Goal: Task Accomplishment & Management: Manage account settings

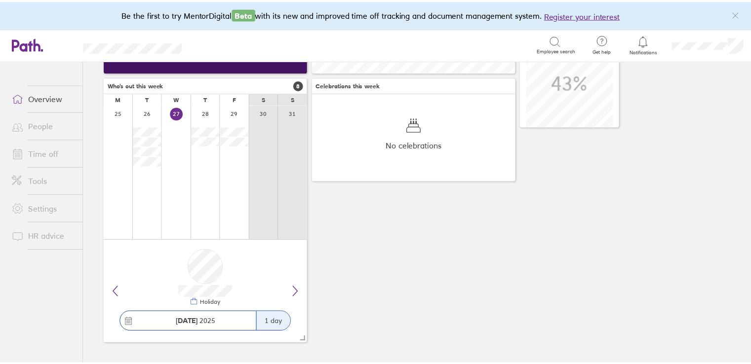
scroll to position [128, 0]
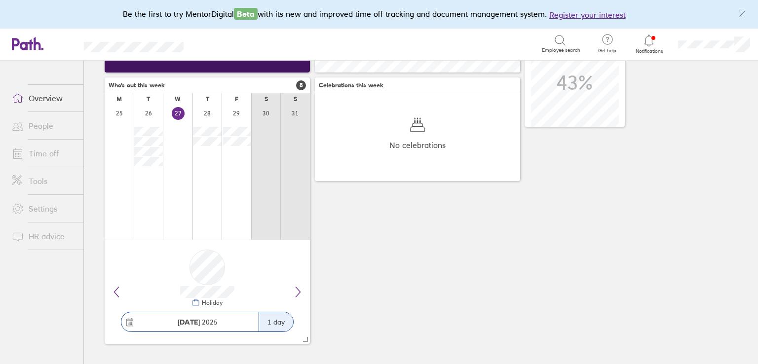
click at [29, 149] on link "Time off" at bounding box center [43, 154] width 79 height 20
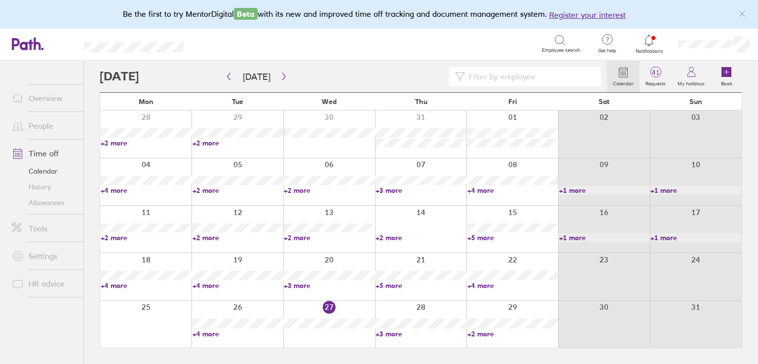
click at [396, 338] on div at bounding box center [421, 324] width 92 height 47
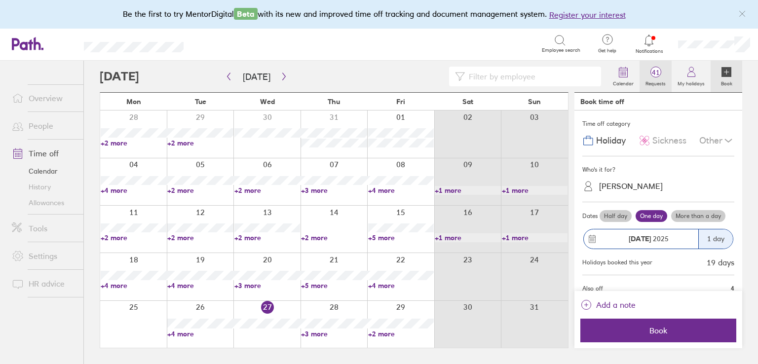
click at [653, 71] on span "41" at bounding box center [656, 73] width 32 height 8
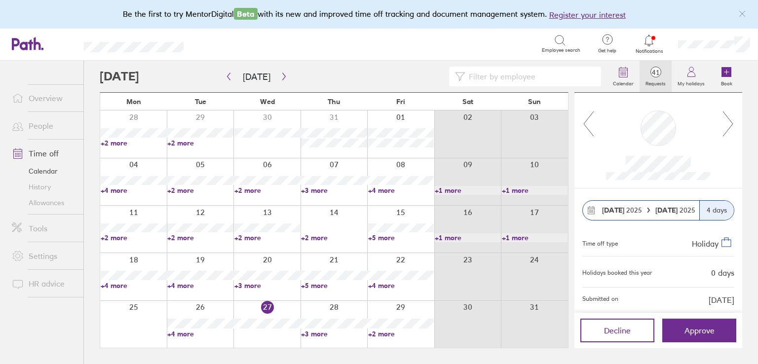
click at [726, 125] on icon at bounding box center [728, 124] width 12 height 27
click at [731, 117] on icon at bounding box center [728, 124] width 12 height 27
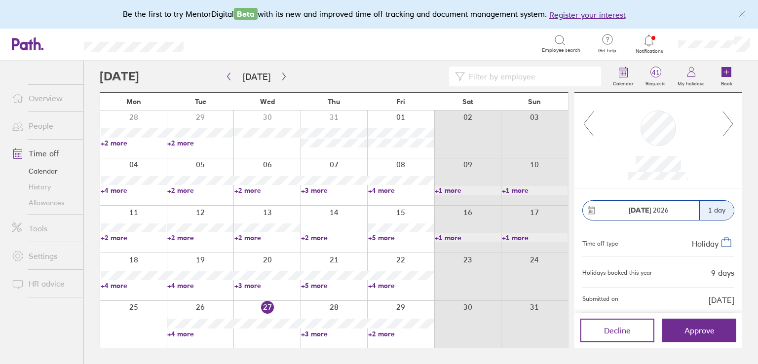
click at [731, 117] on icon at bounding box center [728, 124] width 12 height 27
click at [729, 118] on icon at bounding box center [728, 124] width 12 height 27
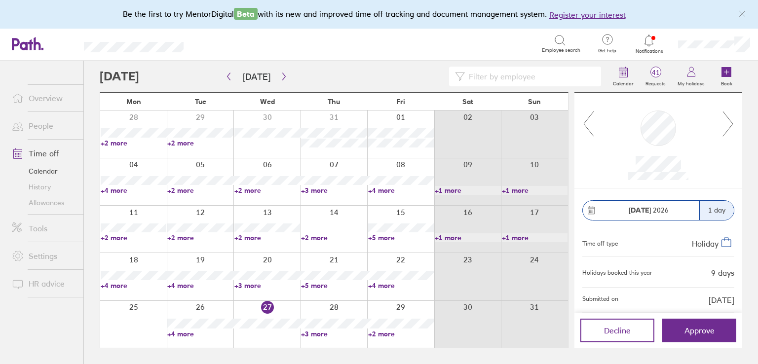
click at [729, 118] on icon at bounding box center [728, 124] width 12 height 27
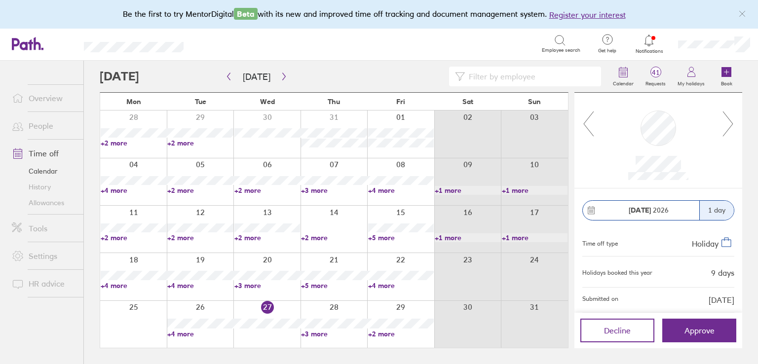
drag, startPoint x: 588, startPoint y: 120, endPoint x: 743, endPoint y: 162, distance: 160.7
click at [588, 120] on icon at bounding box center [588, 124] width 12 height 27
click at [726, 123] on icon at bounding box center [728, 124] width 12 height 27
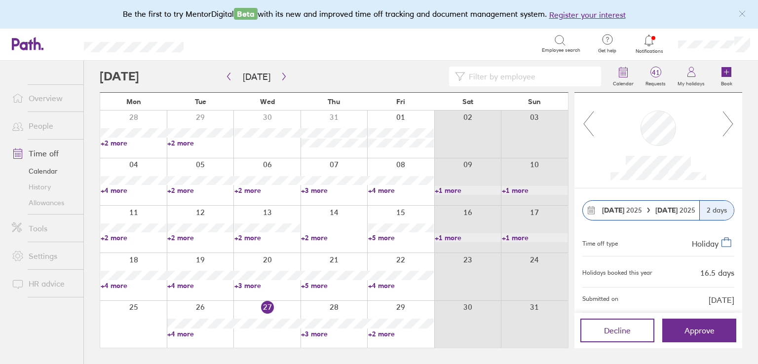
click at [728, 122] on icon at bounding box center [728, 124] width 12 height 27
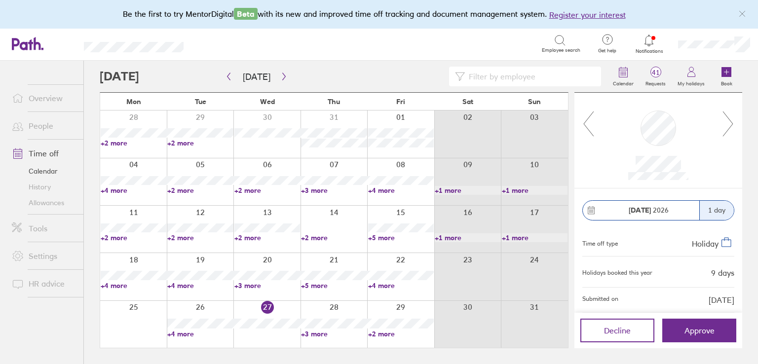
click at [728, 122] on icon at bounding box center [728, 124] width 12 height 27
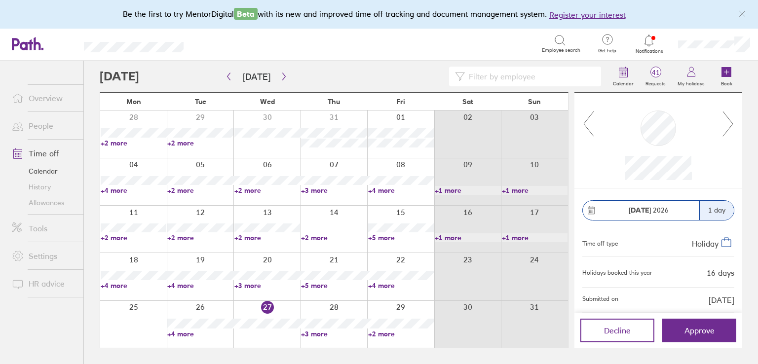
click at [728, 122] on icon at bounding box center [728, 124] width 12 height 27
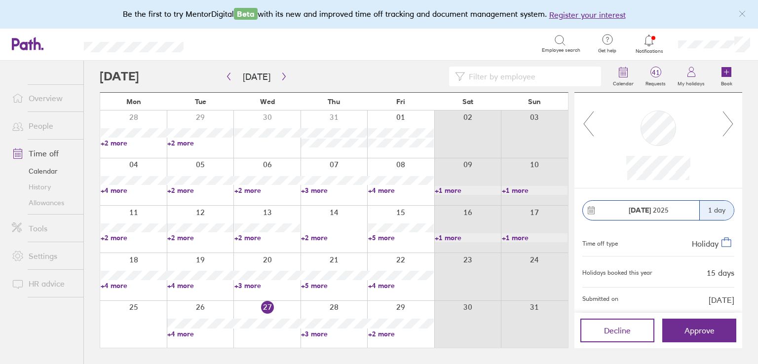
click at [728, 122] on icon at bounding box center [728, 124] width 12 height 27
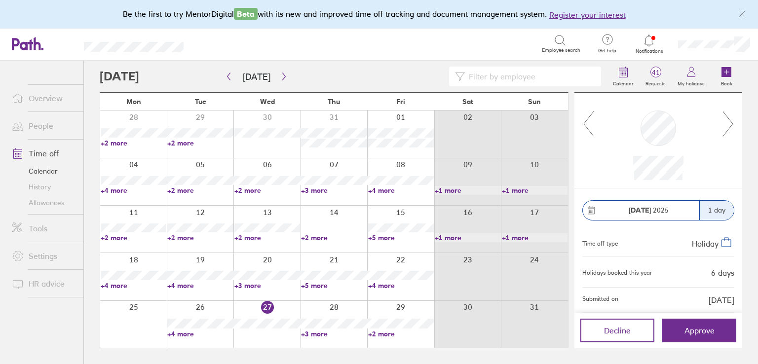
click at [588, 121] on icon at bounding box center [588, 124] width 12 height 27
click at [729, 123] on icon at bounding box center [728, 124] width 12 height 27
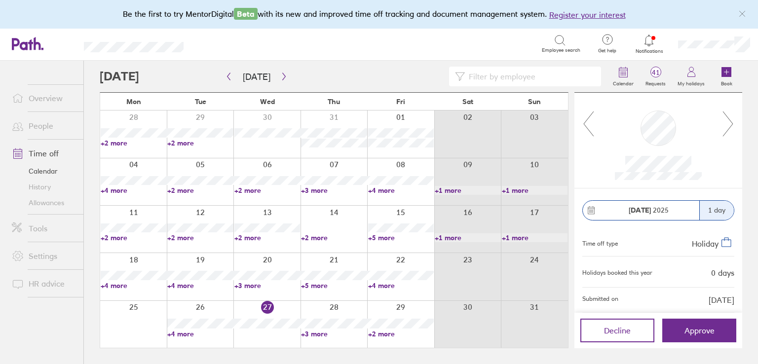
click at [729, 123] on icon at bounding box center [728, 124] width 12 height 27
click at [278, 72] on button "button" at bounding box center [284, 77] width 12 height 16
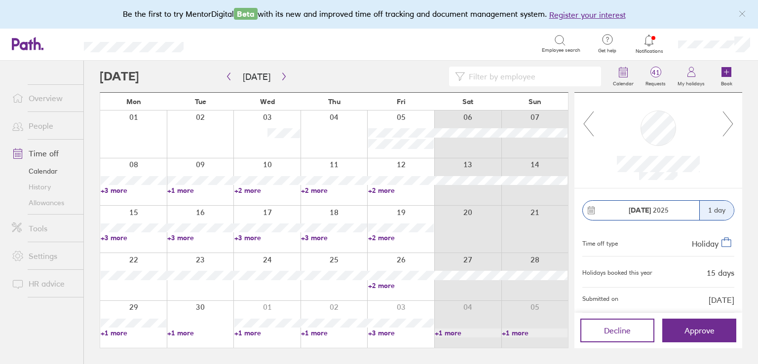
click at [724, 122] on icon at bounding box center [728, 124] width 12 height 27
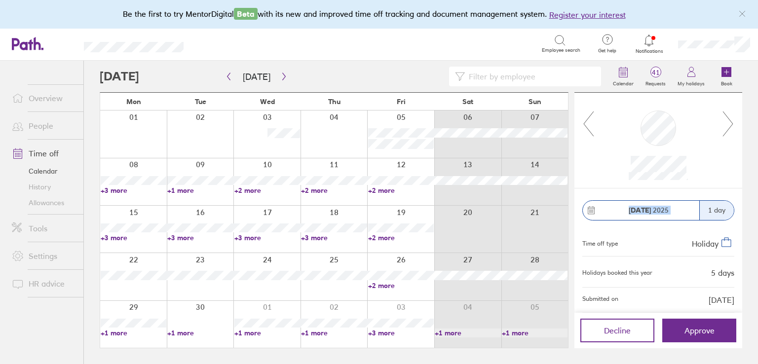
click at [724, 122] on icon at bounding box center [728, 124] width 12 height 27
click at [728, 120] on icon at bounding box center [728, 124] width 12 height 27
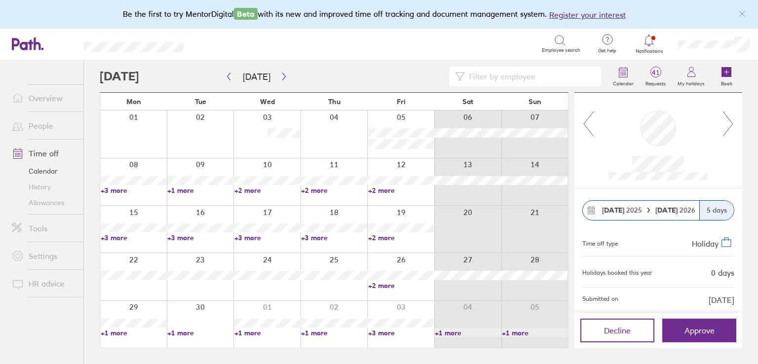
click at [728, 120] on icon at bounding box center [728, 124] width 12 height 27
click at [586, 121] on icon at bounding box center [588, 124] width 12 height 27
click at [280, 74] on icon "button" at bounding box center [283, 77] width 7 height 8
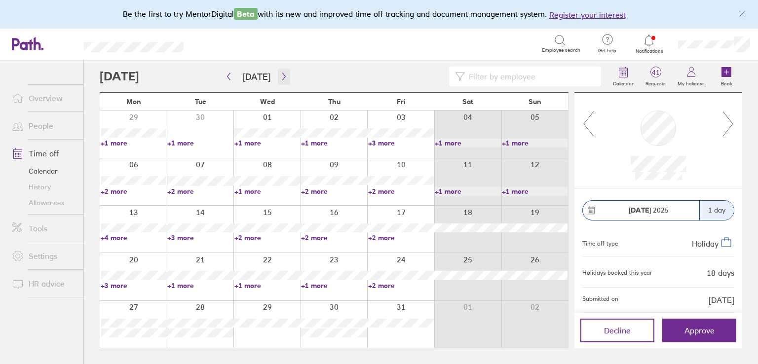
click at [280, 74] on icon "button" at bounding box center [283, 77] width 7 height 8
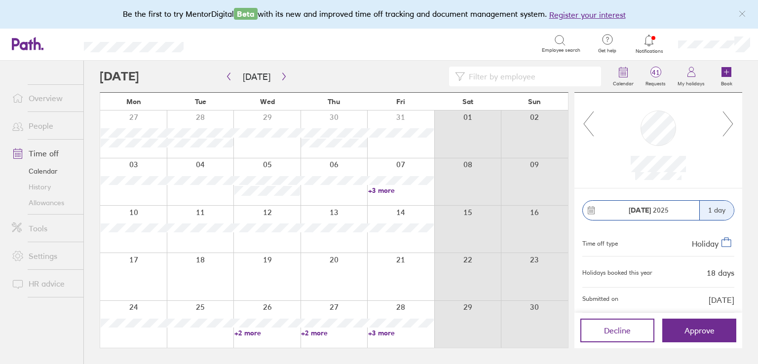
click at [377, 331] on link "+3 more" at bounding box center [401, 333] width 66 height 9
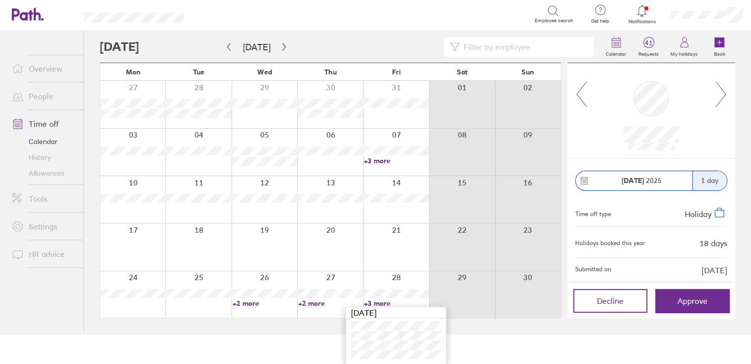
scroll to position [30, 0]
click at [298, 335] on html "Be the first to try MentorDigital Beta with its new and improved time off track…" at bounding box center [375, 152] width 751 height 364
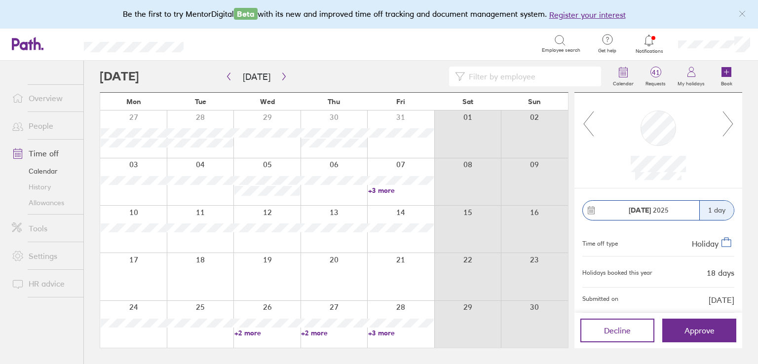
click at [308, 332] on link "+2 more" at bounding box center [334, 333] width 66 height 9
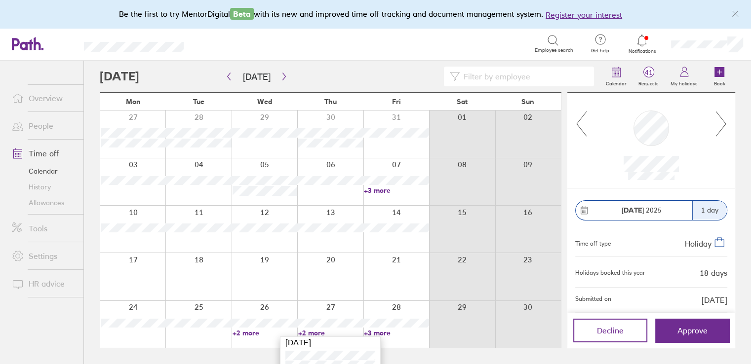
scroll to position [20, 0]
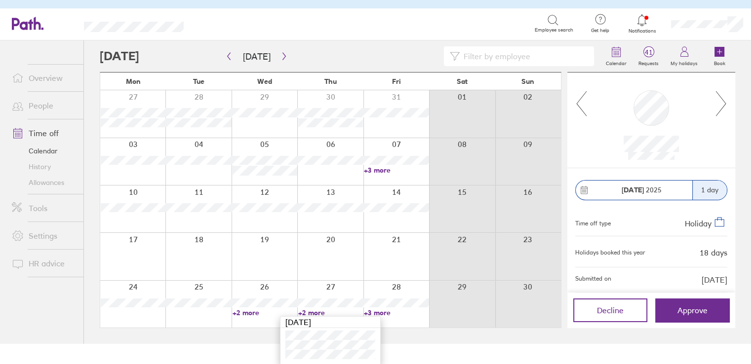
click at [248, 312] on link "+2 more" at bounding box center [264, 312] width 65 height 9
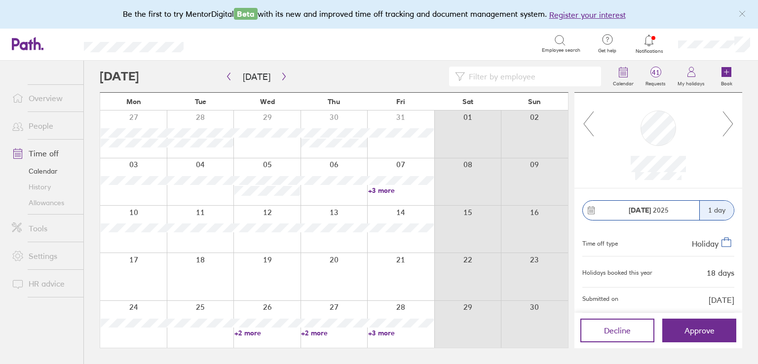
click at [252, 333] on link "+2 more" at bounding box center [267, 333] width 66 height 9
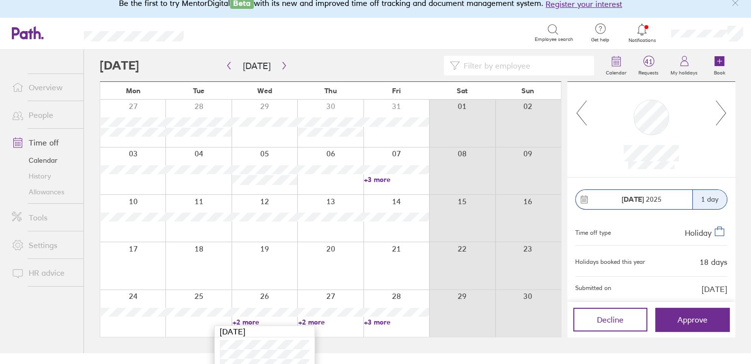
scroll to position [20, 0]
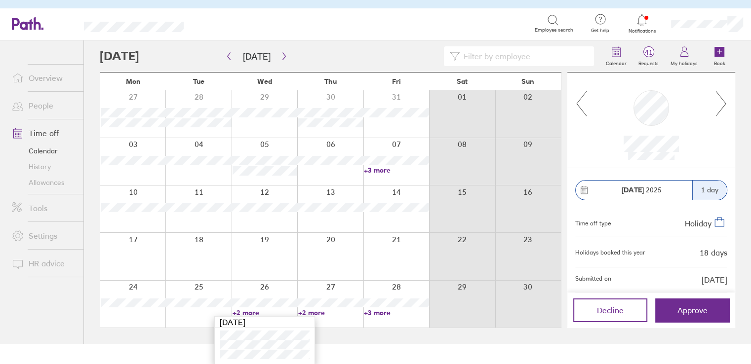
click at [379, 169] on link "+3 more" at bounding box center [396, 170] width 65 height 9
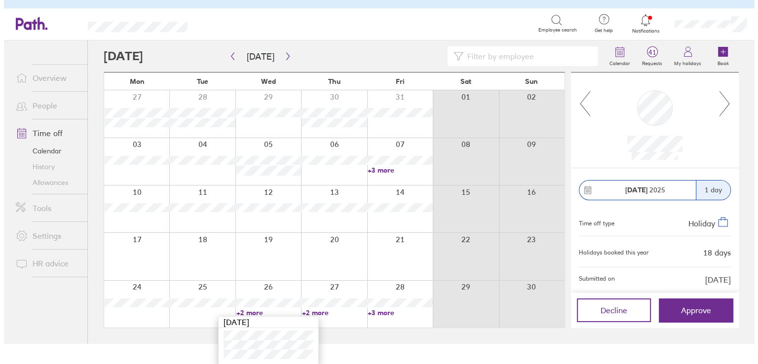
scroll to position [0, 0]
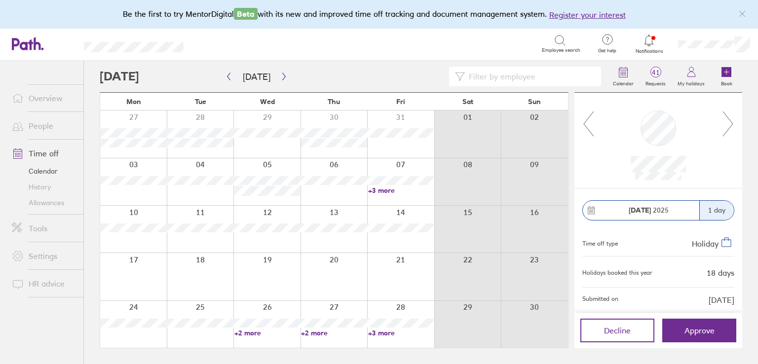
click at [379, 192] on link "+3 more" at bounding box center [401, 190] width 66 height 9
click at [313, 46] on div "Search" at bounding box center [373, 43] width 337 height 15
click at [283, 72] on button "button" at bounding box center [284, 77] width 12 height 16
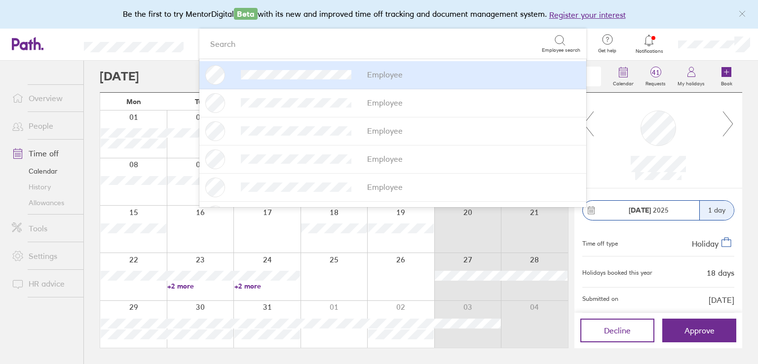
click at [151, 74] on div at bounding box center [353, 77] width 507 height 20
click at [183, 285] on link "+2 more" at bounding box center [200, 286] width 66 height 9
click at [240, 286] on link "+2 more" at bounding box center [267, 286] width 66 height 9
click at [251, 285] on link "+2 more" at bounding box center [267, 286] width 66 height 9
click at [174, 72] on div at bounding box center [353, 77] width 507 height 20
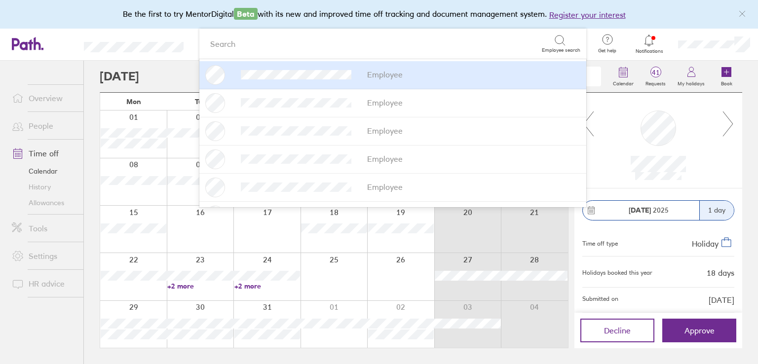
click at [258, 50] on div "Search" at bounding box center [373, 43] width 337 height 15
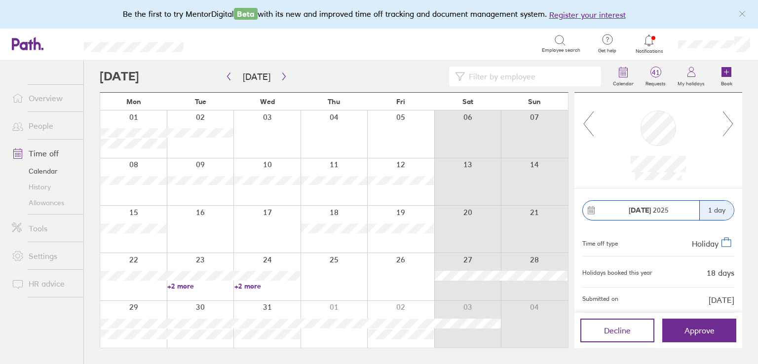
click at [134, 84] on div at bounding box center [353, 77] width 507 height 20
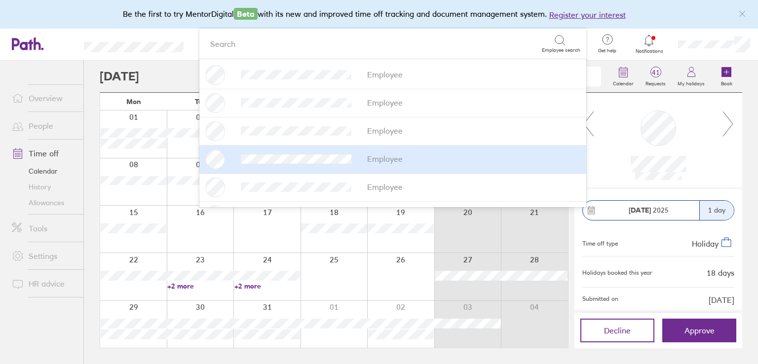
click at [146, 76] on div at bounding box center [353, 77] width 507 height 20
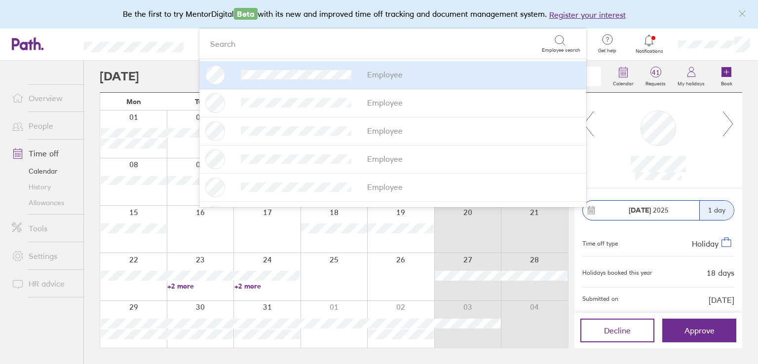
drag, startPoint x: 146, startPoint y: 82, endPoint x: 157, endPoint y: 76, distance: 13.7
click at [155, 77] on div at bounding box center [353, 77] width 507 height 20
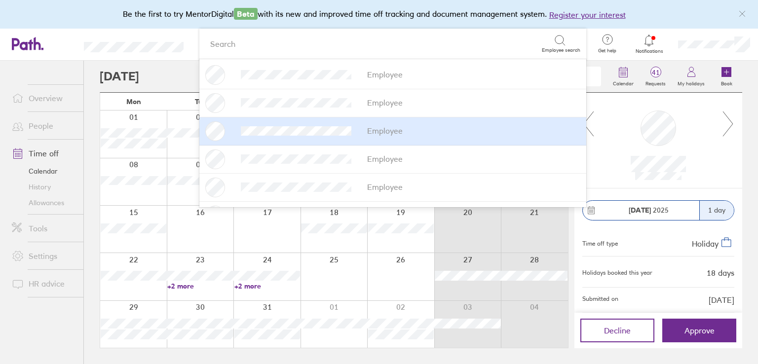
click at [138, 80] on div at bounding box center [353, 77] width 507 height 20
click at [247, 286] on link "+2 more" at bounding box center [267, 286] width 66 height 9
click at [186, 288] on link "+2 more" at bounding box center [200, 286] width 66 height 9
